Goal: Use online tool/utility: Utilize a website feature to perform a specific function

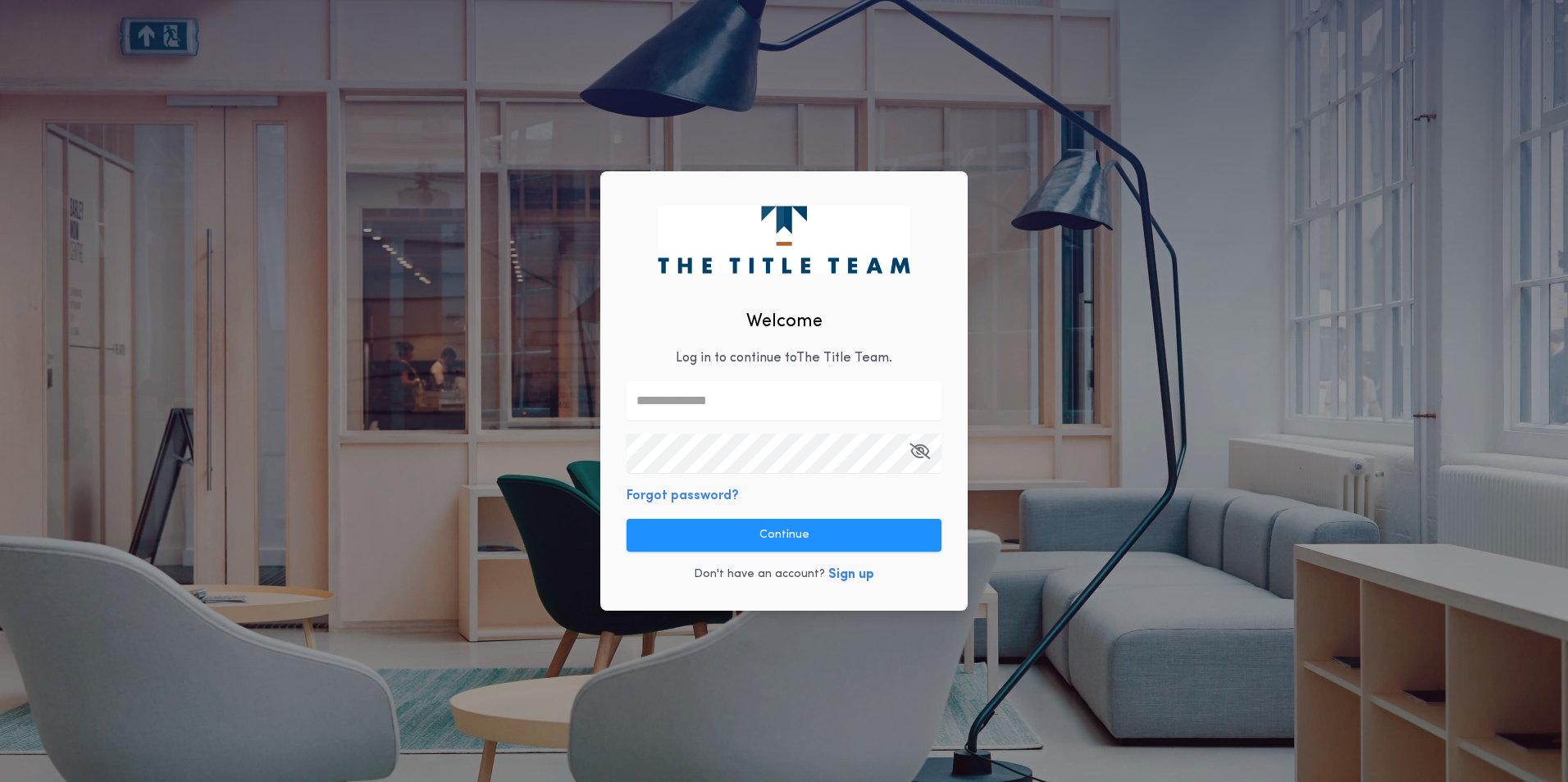
click at [699, 413] on input "text" at bounding box center [784, 401] width 315 height 39
type input "**********"
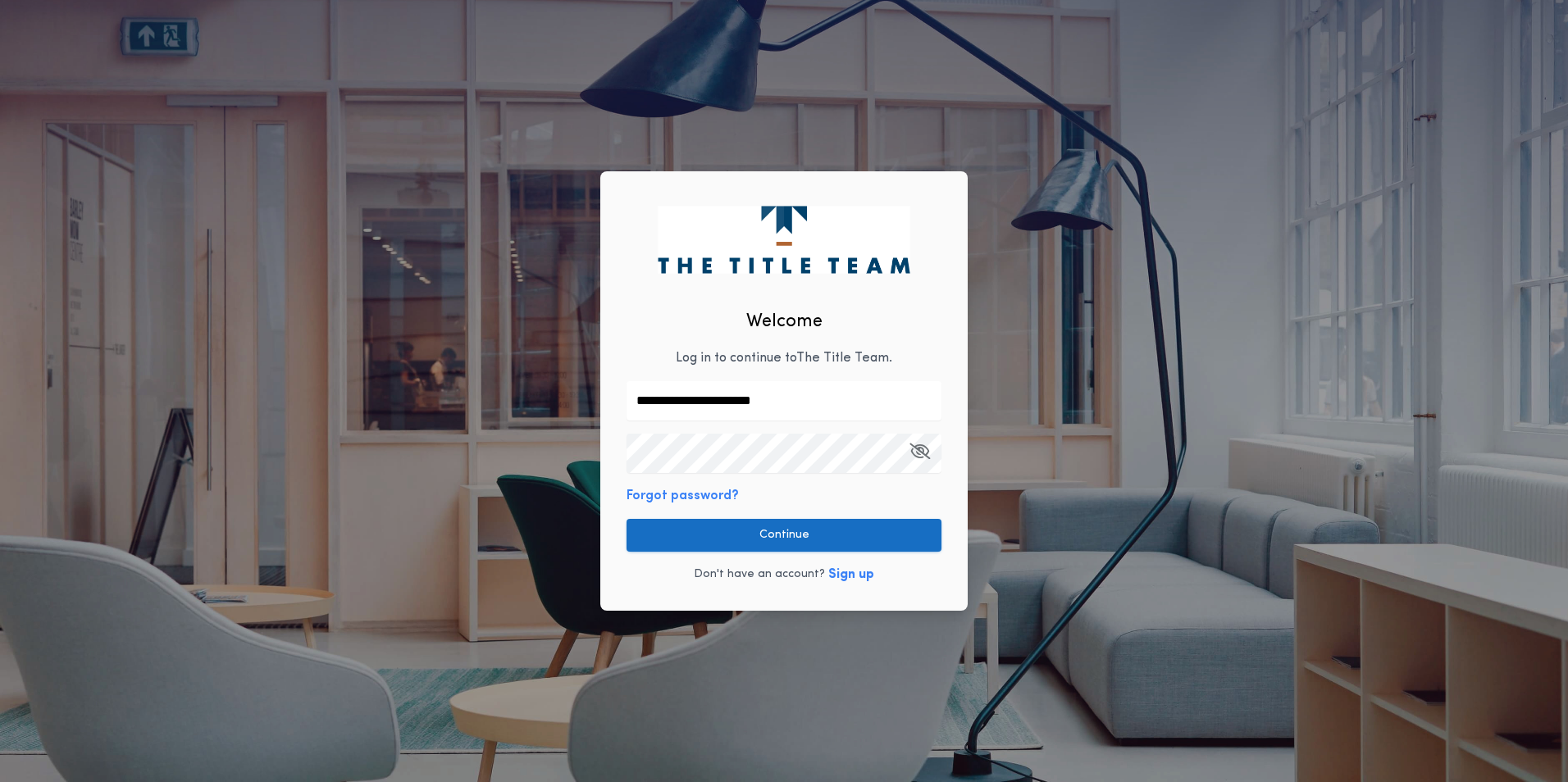
click at [771, 539] on button "Continue" at bounding box center [784, 535] width 315 height 33
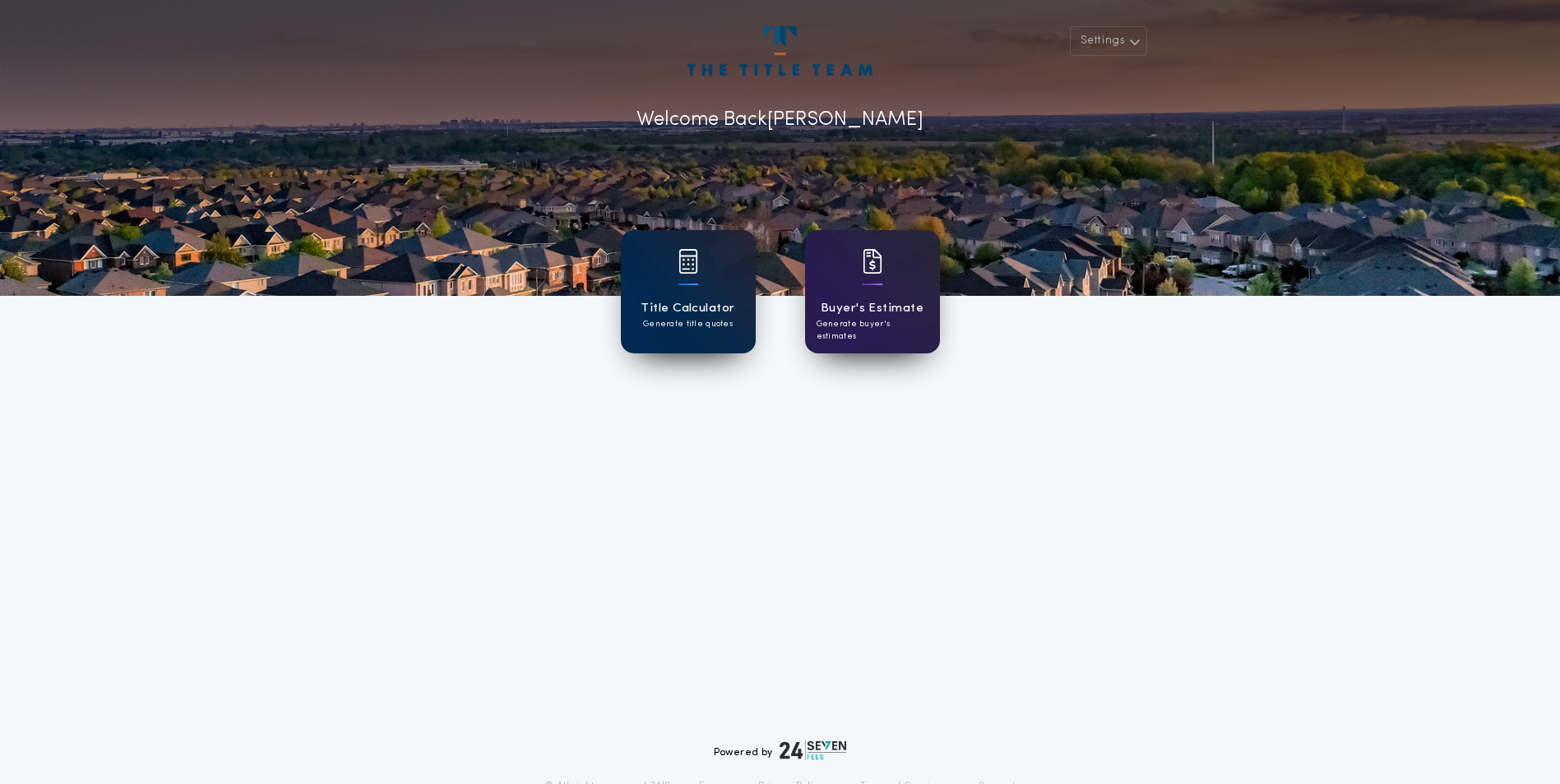
click at [699, 296] on div "Title Calculator Generate title quotes" at bounding box center [688, 292] width 134 height 124
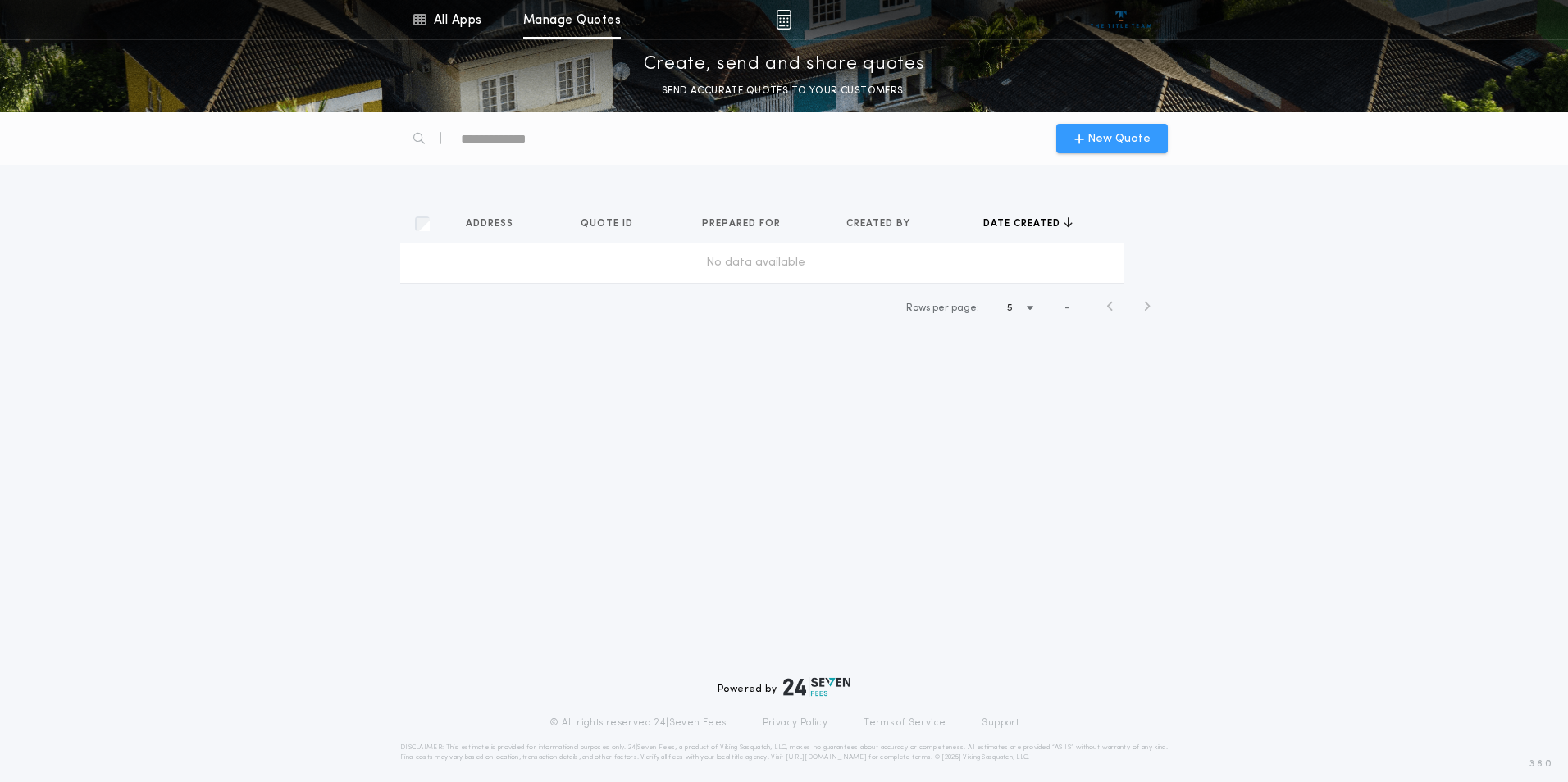
click at [1101, 141] on span "New Quote" at bounding box center [1119, 139] width 63 height 17
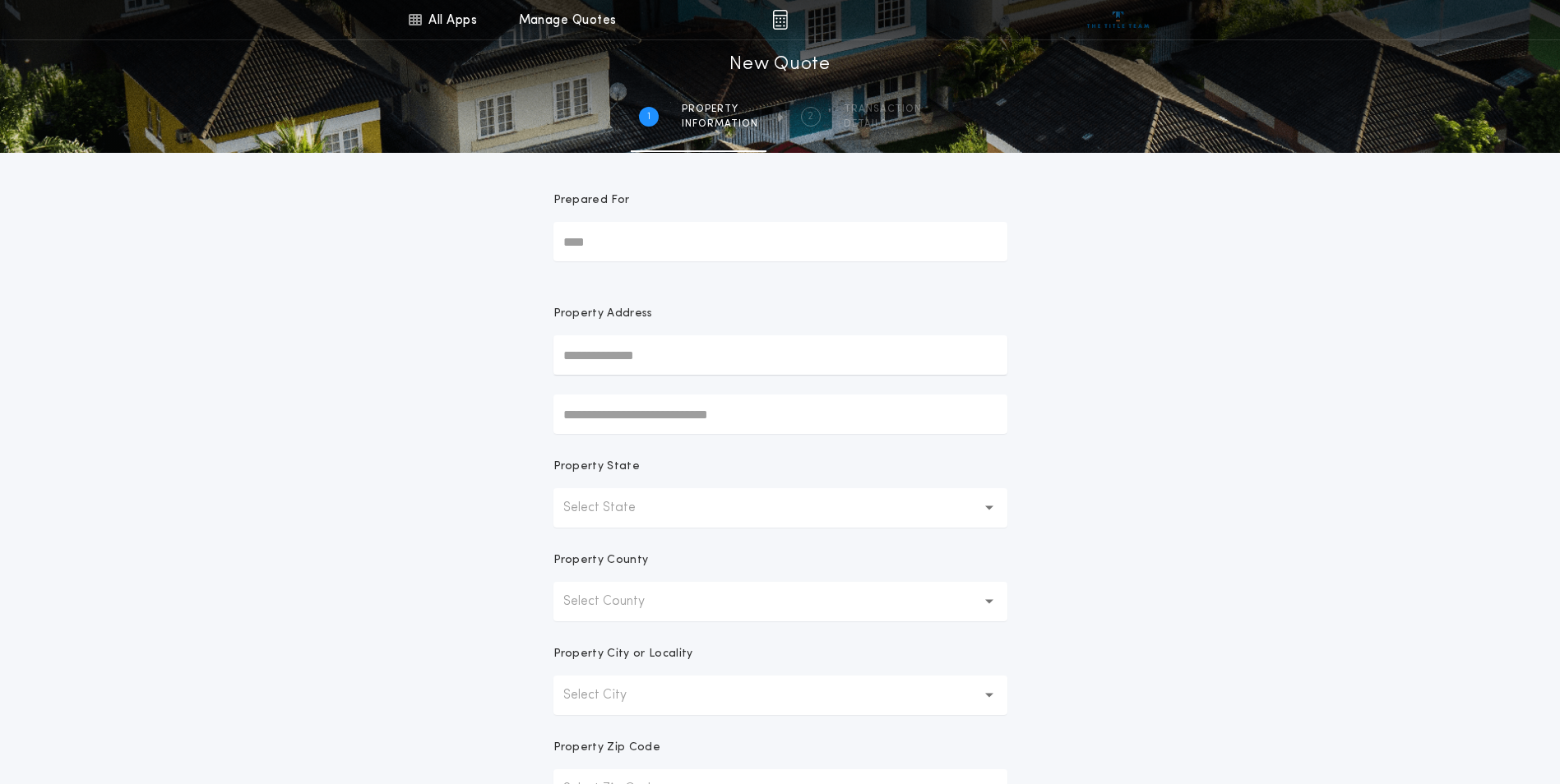
click at [640, 247] on input "Prepared For" at bounding box center [780, 242] width 454 height 39
type input "**********"
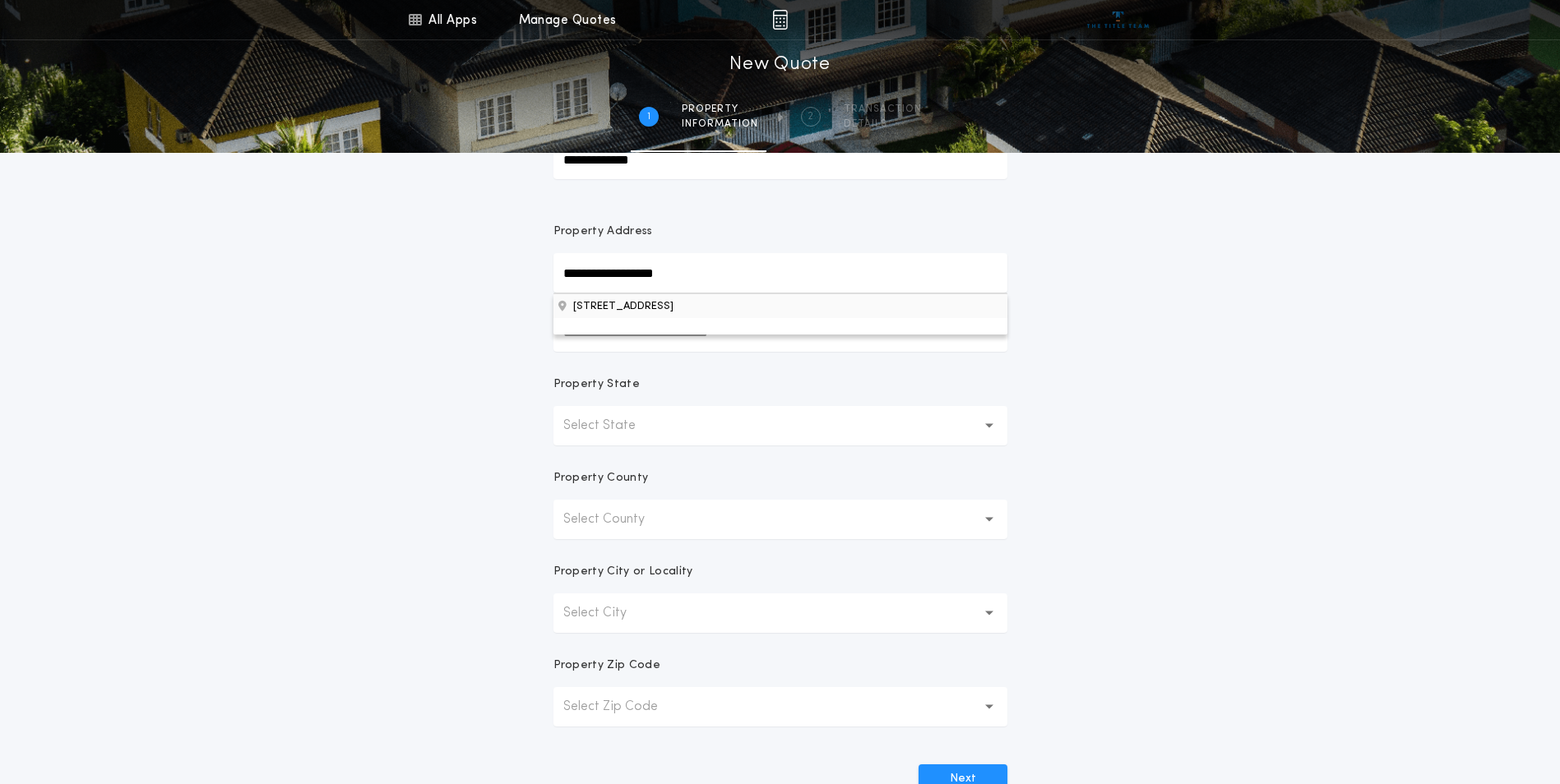
click at [724, 305] on button "[STREET_ADDRESS]" at bounding box center [780, 306] width 454 height 25
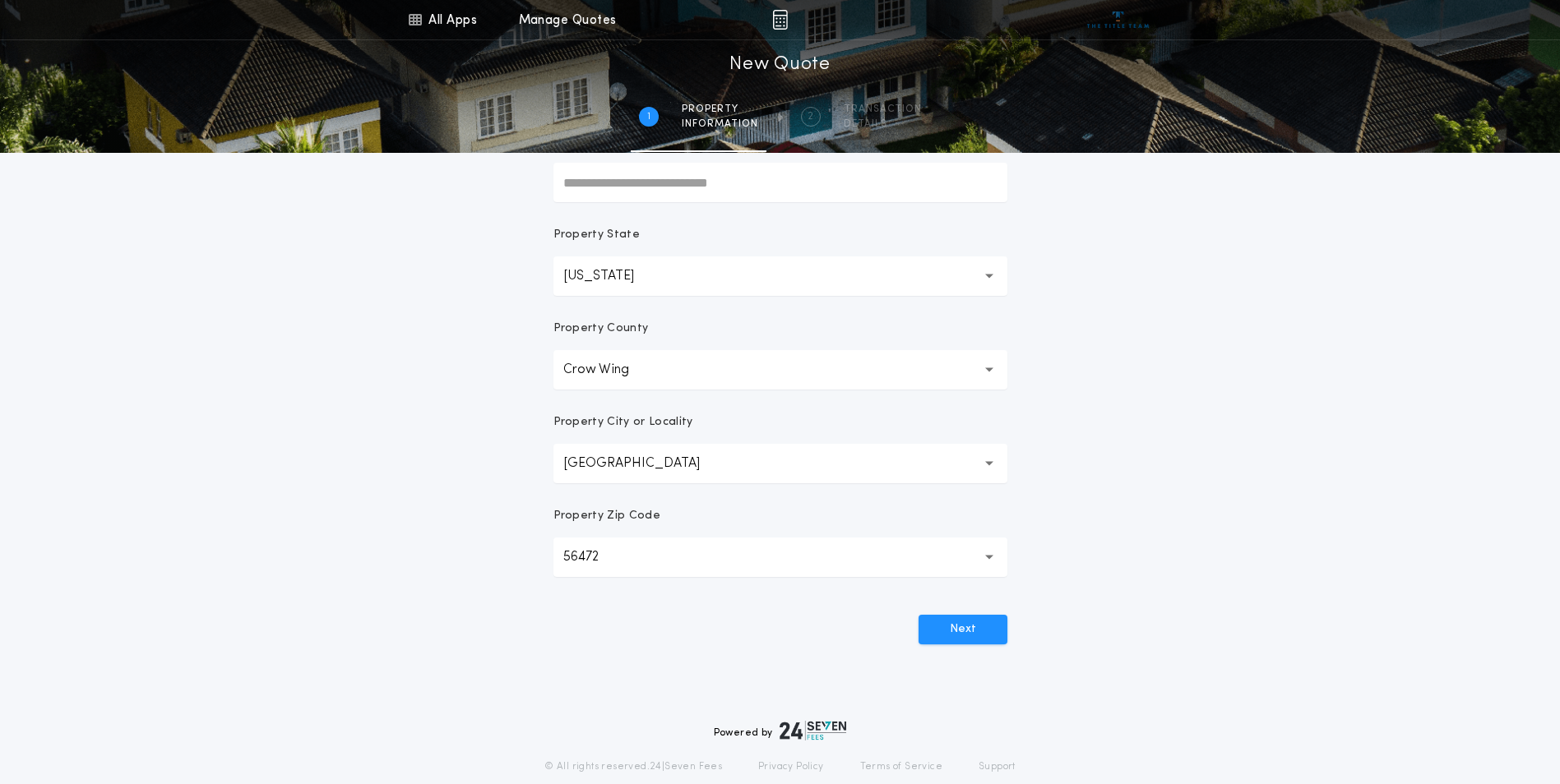
scroll to position [246, 0]
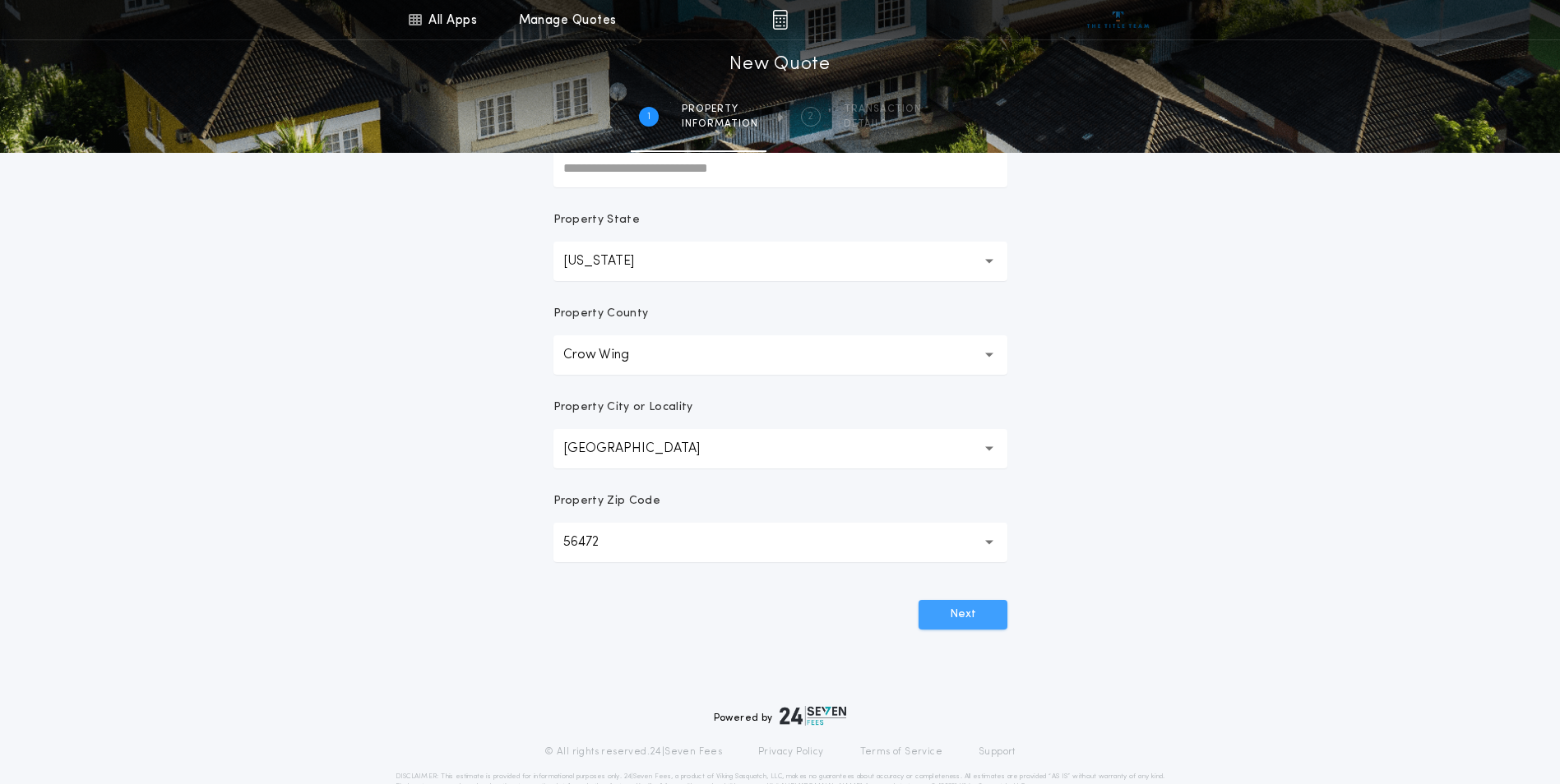
click at [944, 602] on button "Next" at bounding box center [962, 615] width 89 height 30
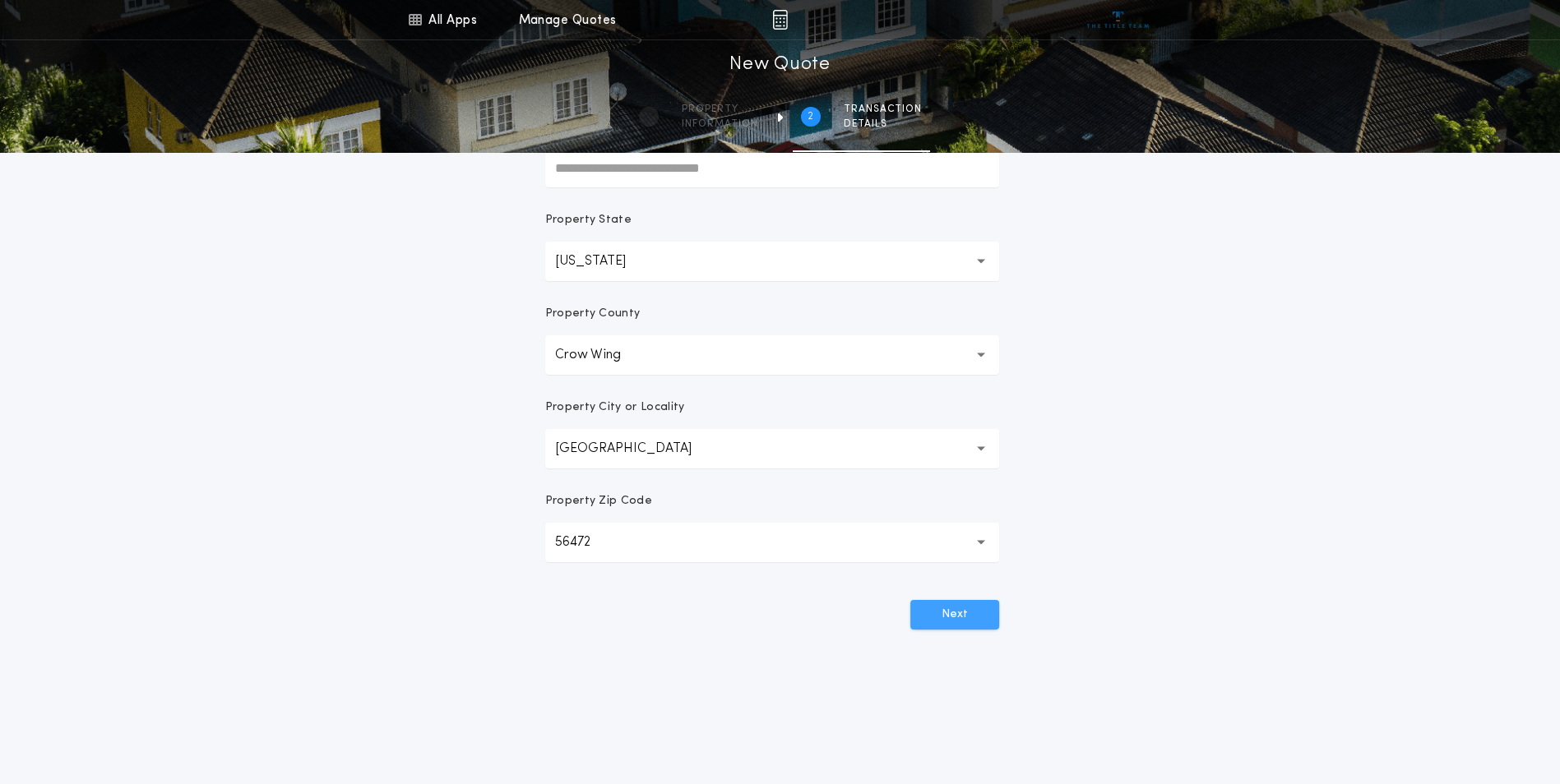
scroll to position [0, 0]
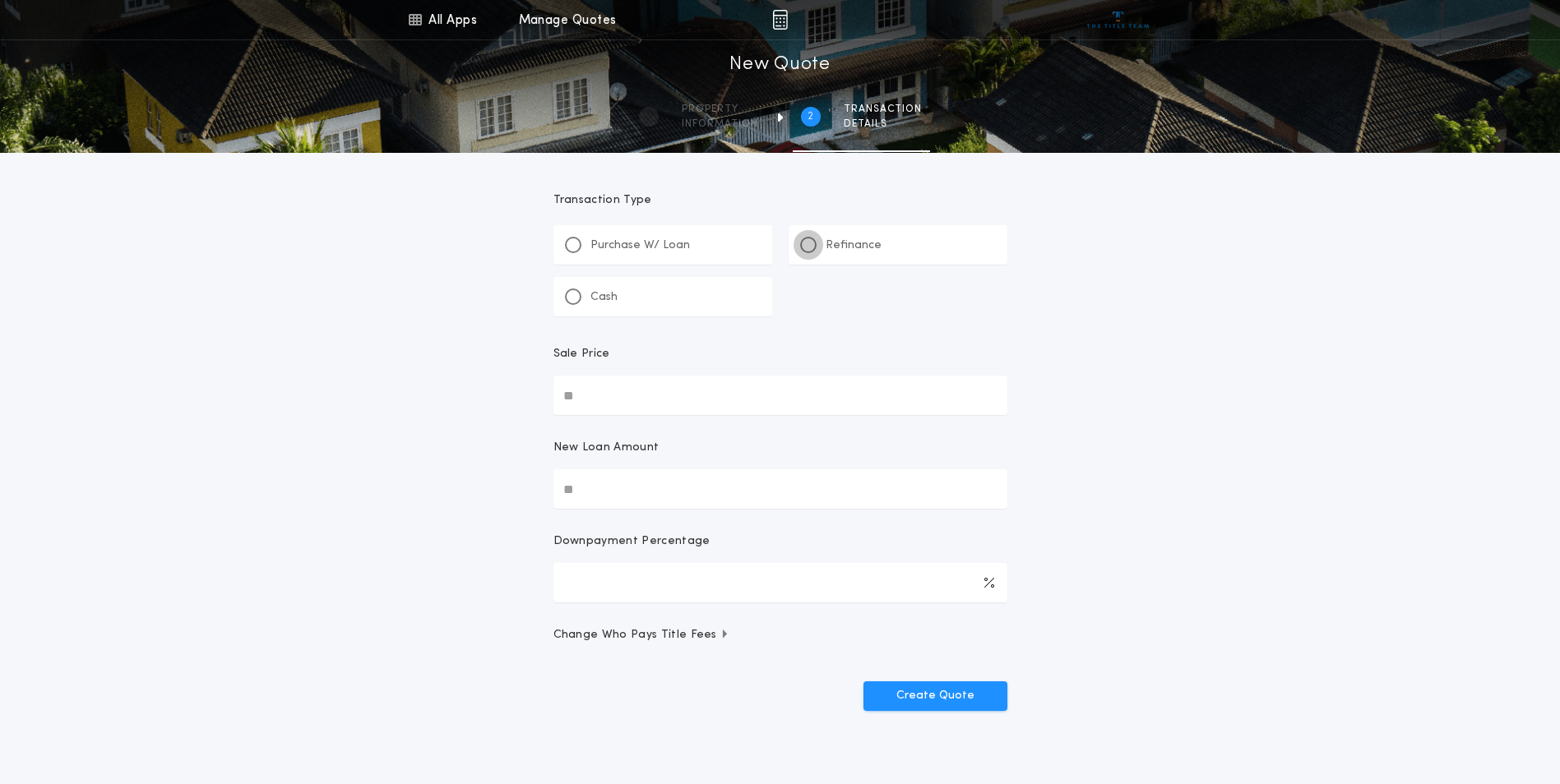
click at [814, 246] on div at bounding box center [808, 245] width 16 height 16
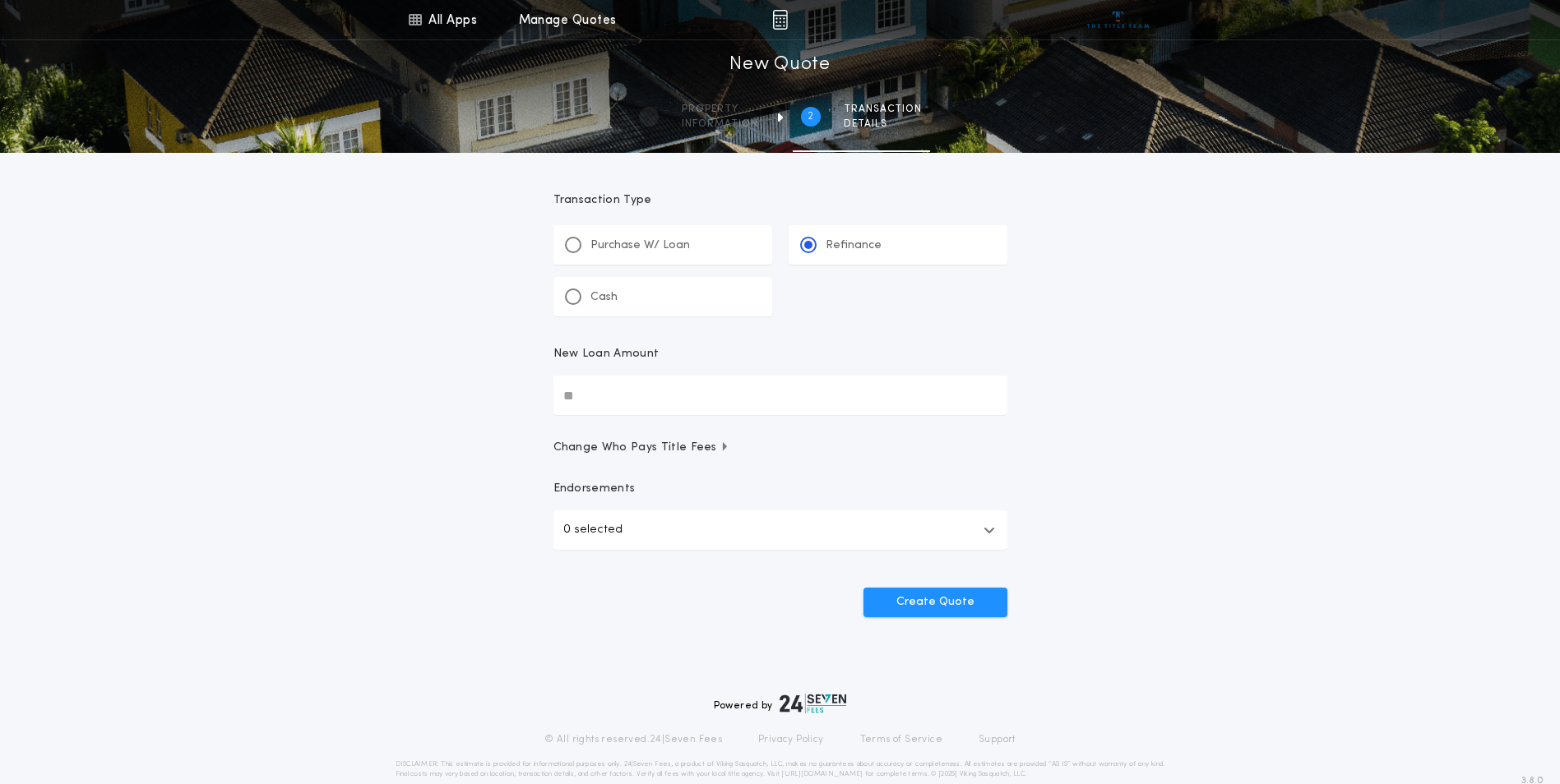
click at [673, 400] on input "New Loan Amount" at bounding box center [780, 395] width 454 height 39
type input "********"
click at [607, 541] on button "0 selected" at bounding box center [780, 530] width 454 height 39
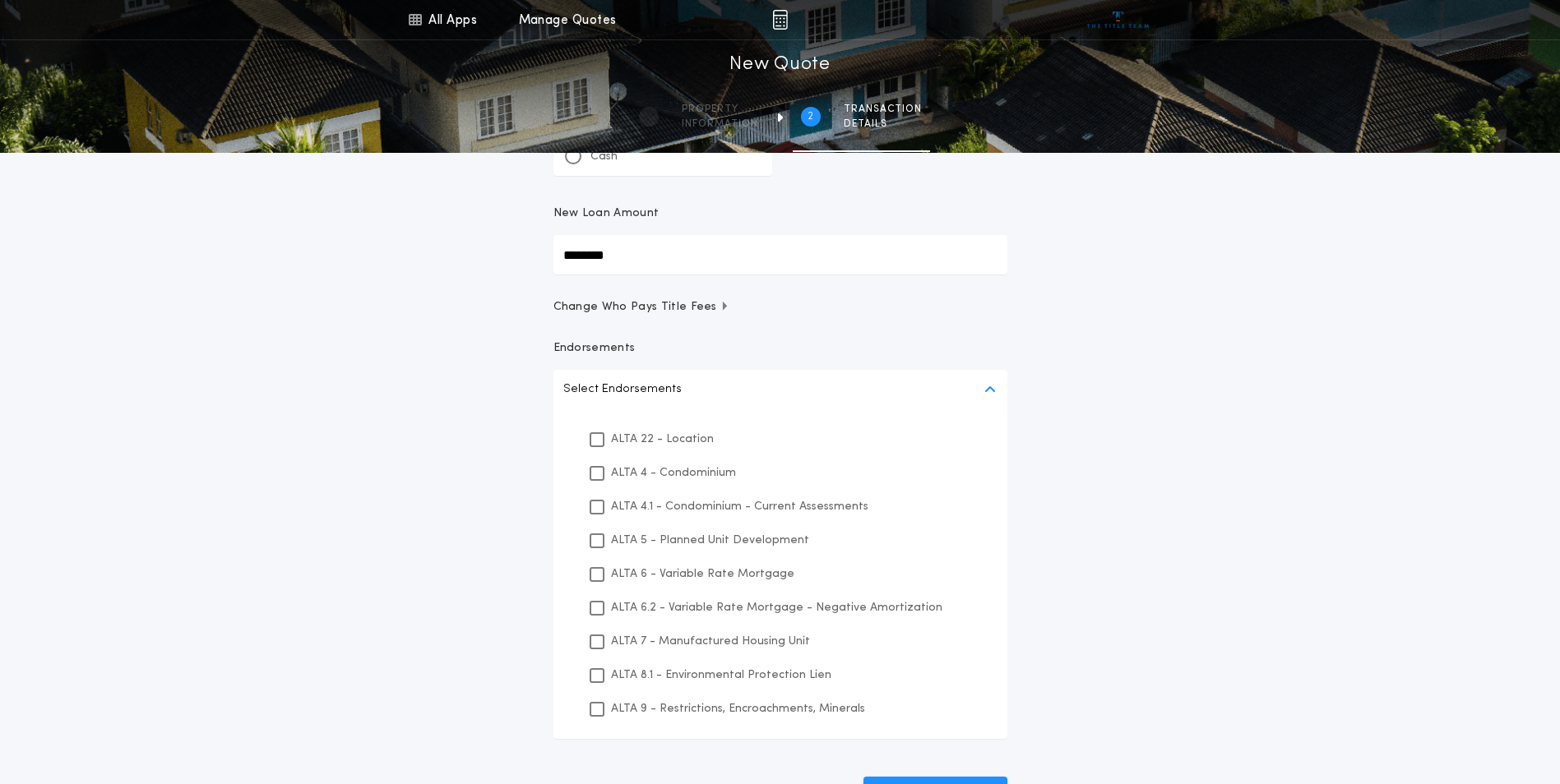
scroll to position [165, 0]
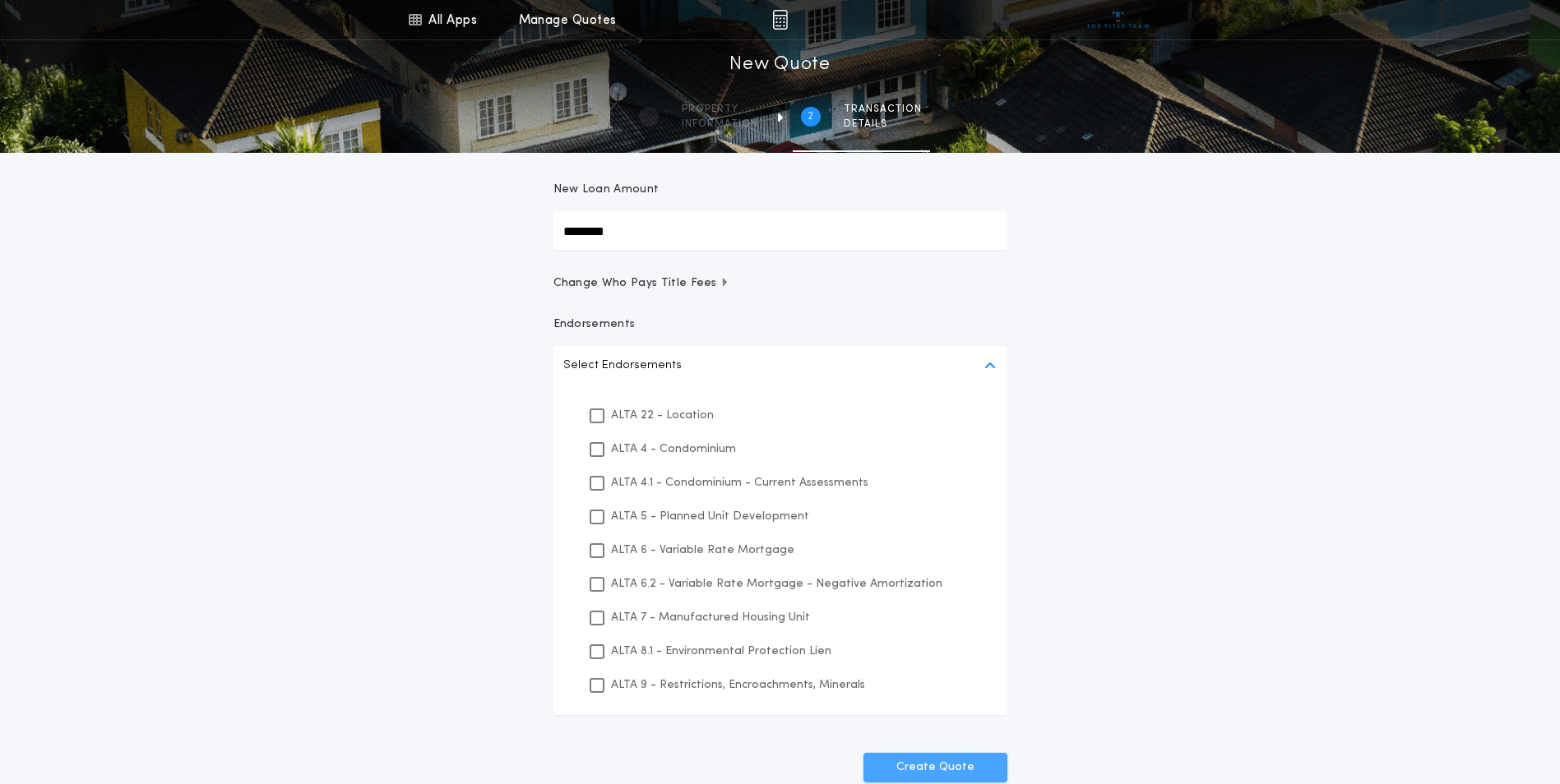
click at [930, 766] on button "Create Quote" at bounding box center [935, 768] width 144 height 30
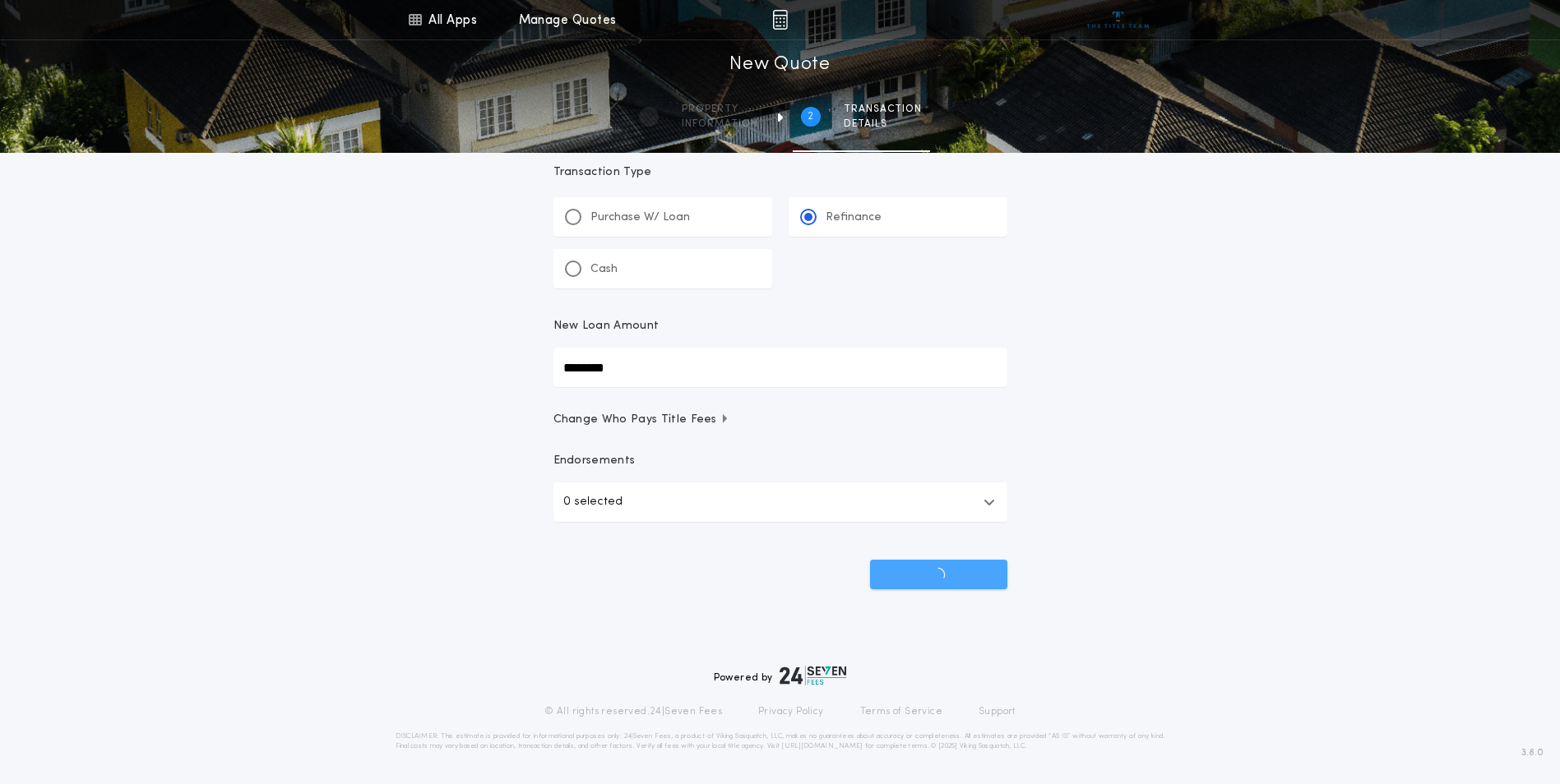
scroll to position [28, 0]
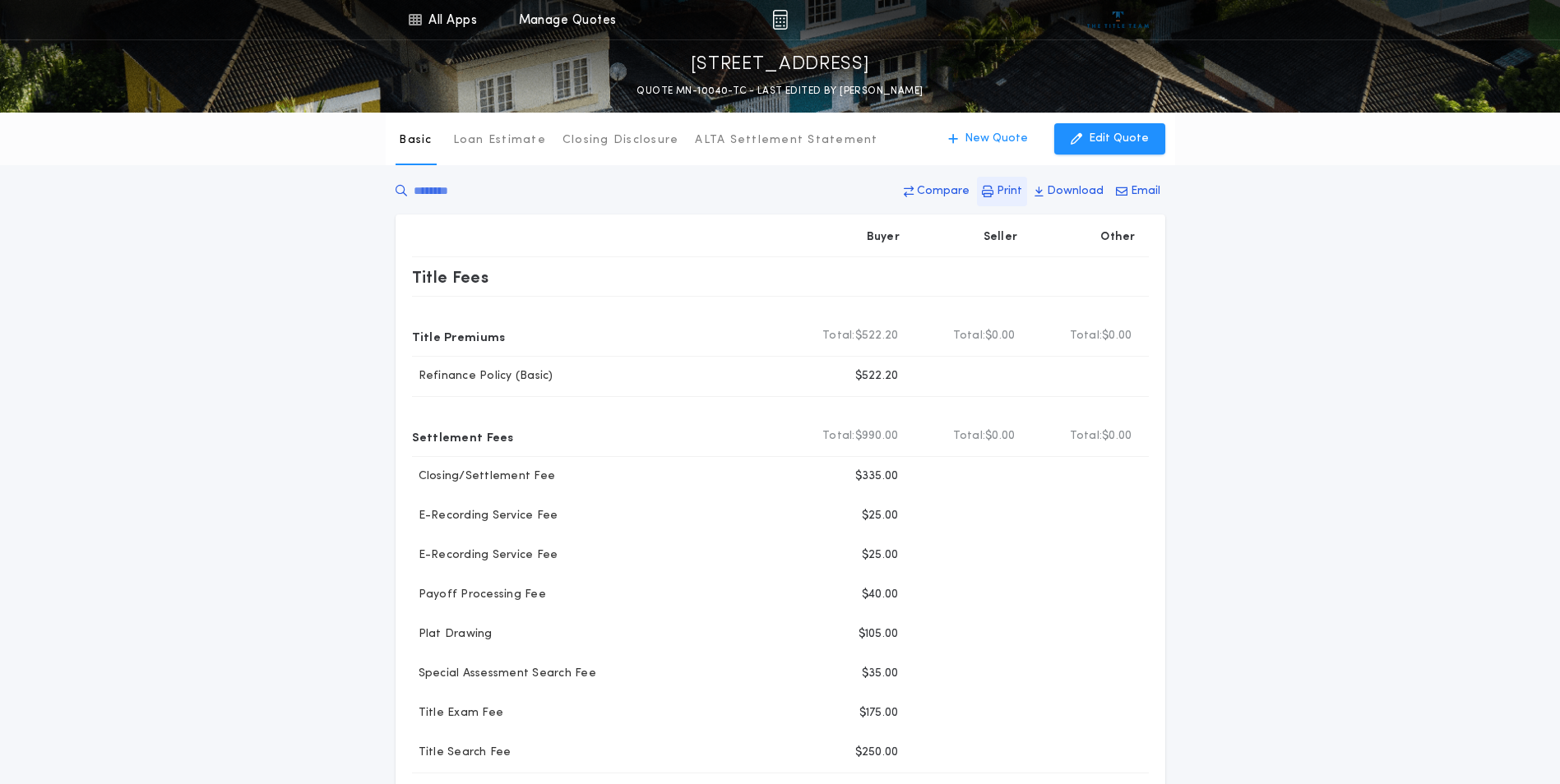
click at [1011, 192] on p "Print" at bounding box center [1009, 192] width 25 height 16
